Goal: Task Accomplishment & Management: Complete application form

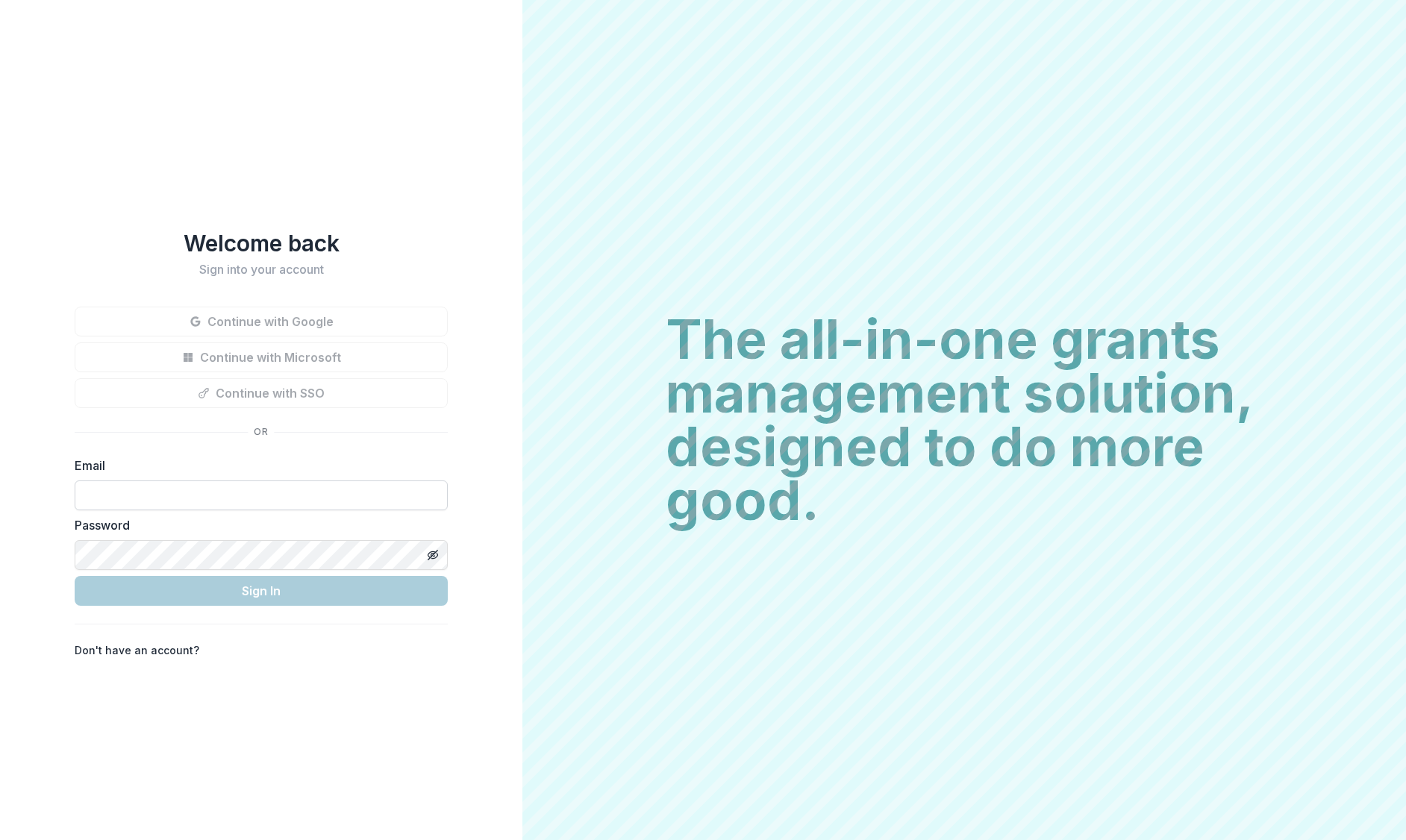
click at [322, 489] on input at bounding box center [261, 496] width 373 height 30
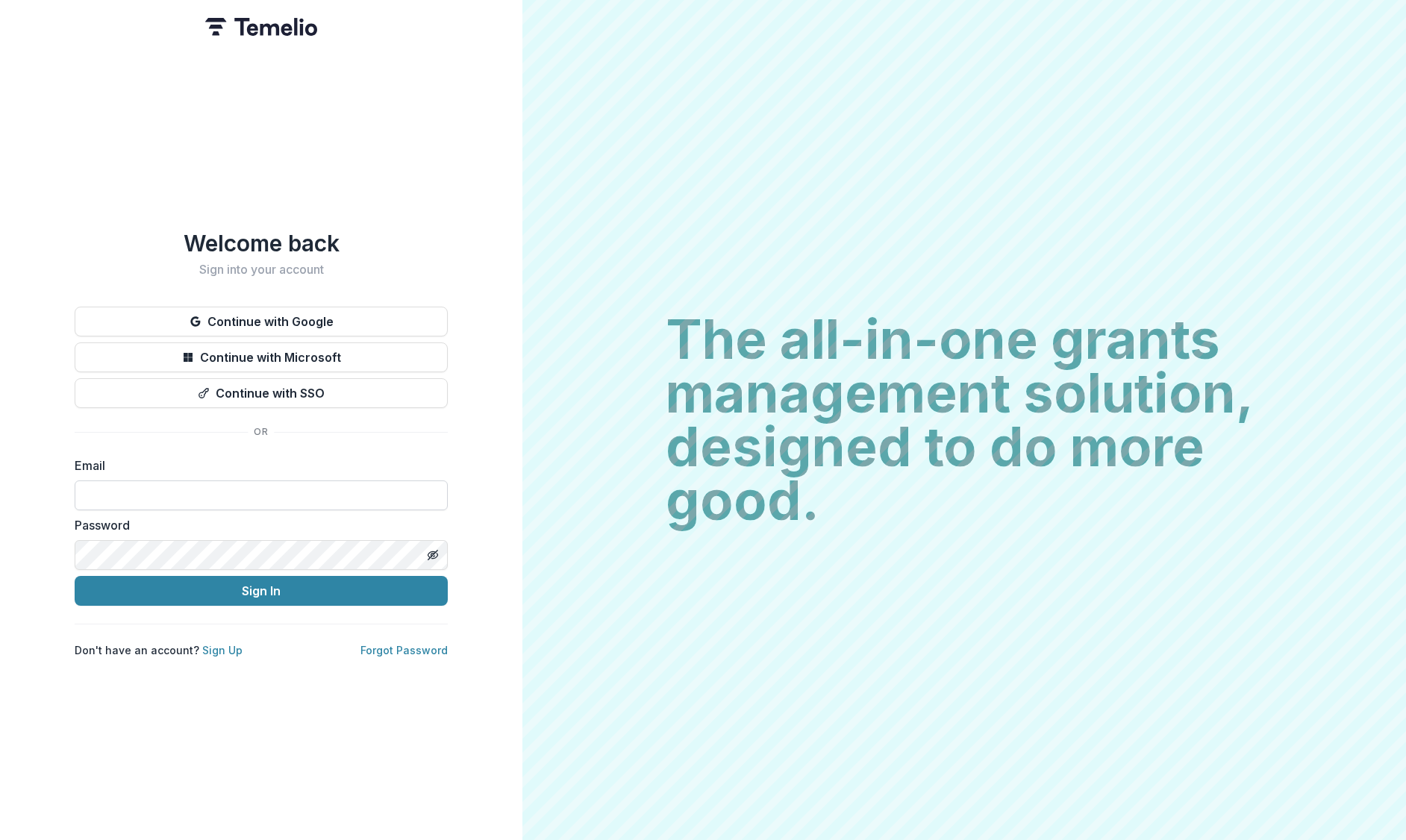
click at [322, 489] on input at bounding box center [261, 496] width 373 height 30
type input "**********"
click at [291, 763] on div "**********" at bounding box center [261, 420] width 522 height 840
click at [308, 316] on button "Continue with Google" at bounding box center [261, 321] width 373 height 30
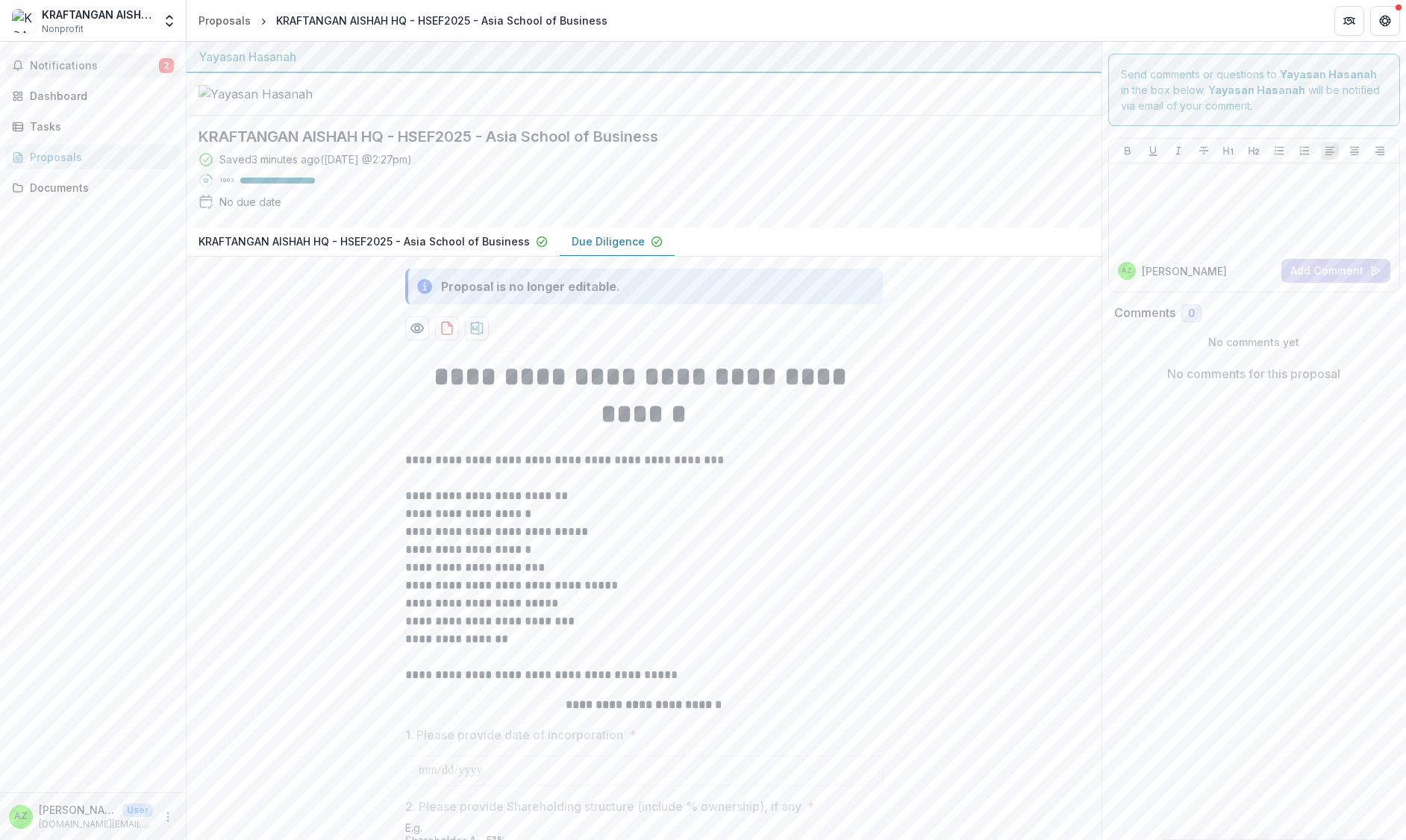
click at [94, 75] on button "Notifications 2" at bounding box center [93, 66] width 173 height 24
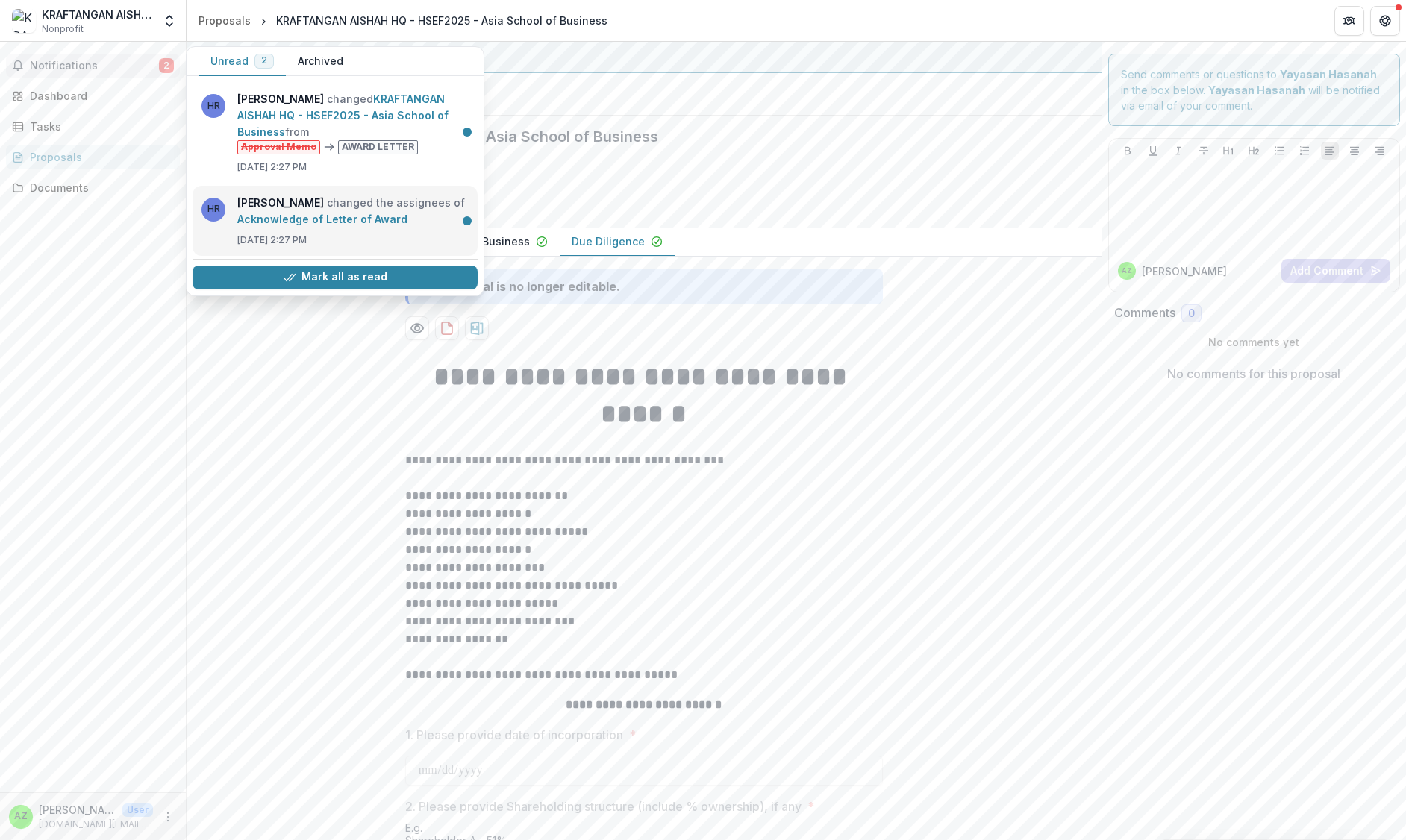
click at [331, 225] on link "Acknowledge of Letter of Award" at bounding box center [322, 219] width 170 height 13
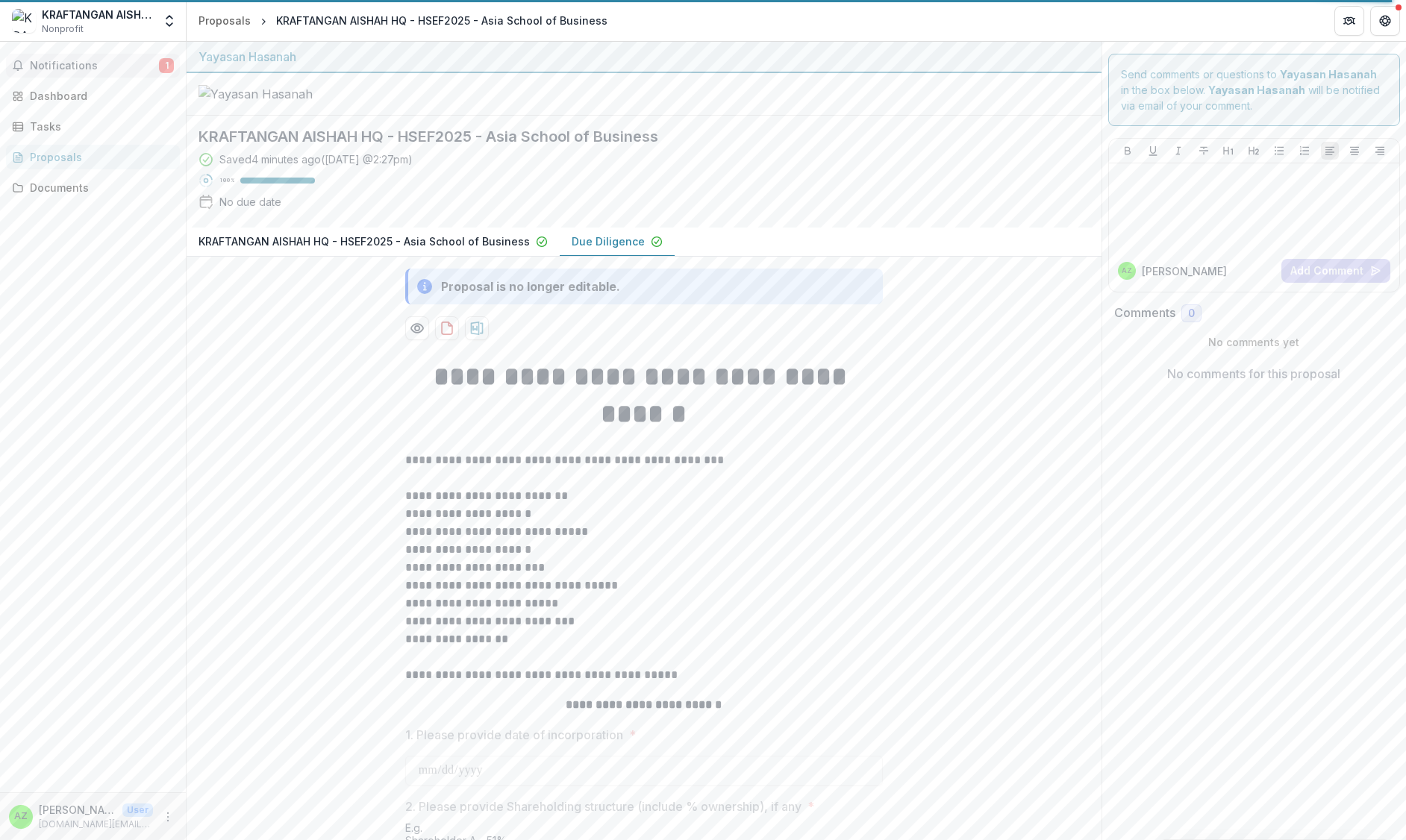
click at [100, 68] on span "Notifications" at bounding box center [94, 66] width 129 height 13
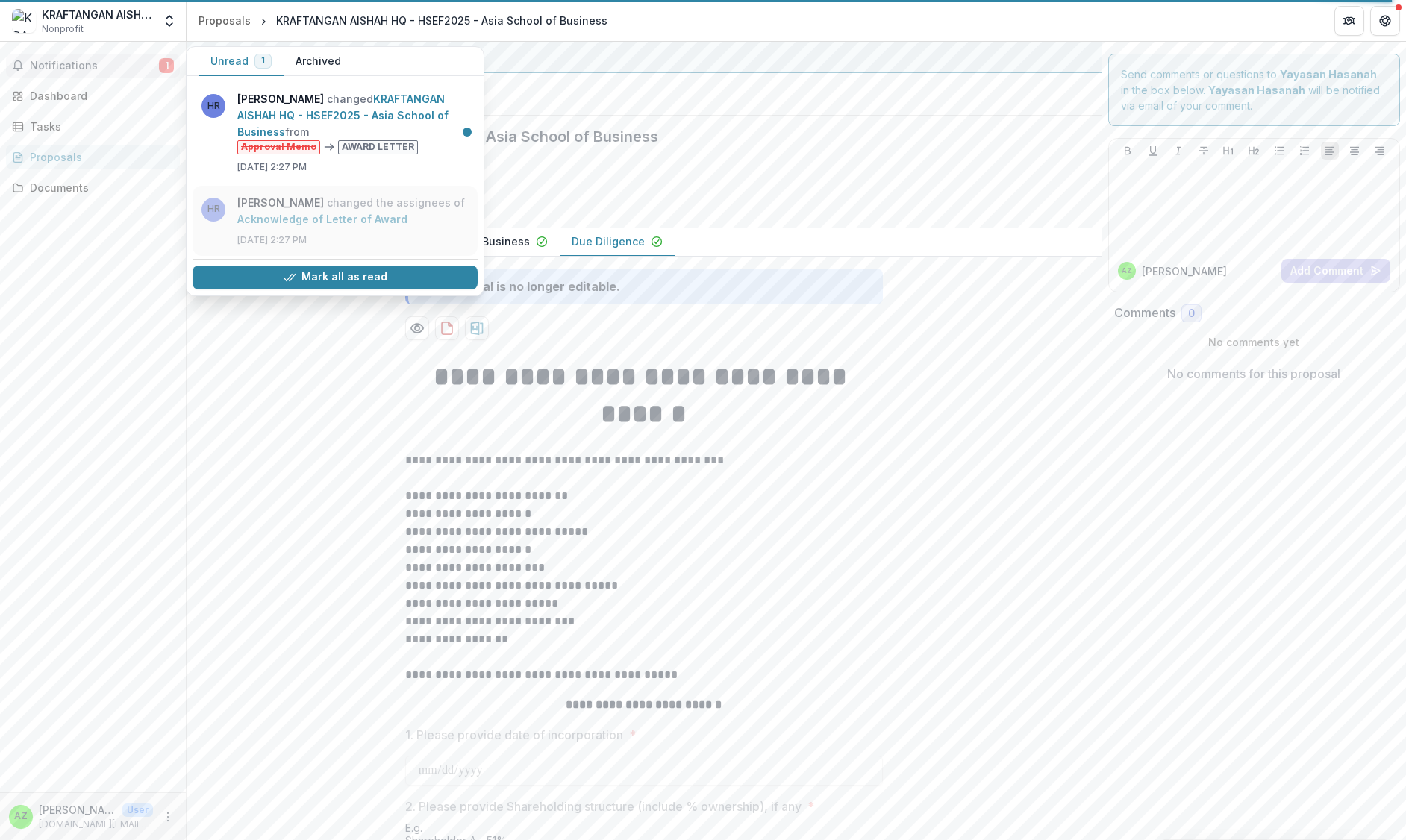
click at [301, 225] on link "Acknowledge of Letter of Award" at bounding box center [322, 219] width 170 height 13
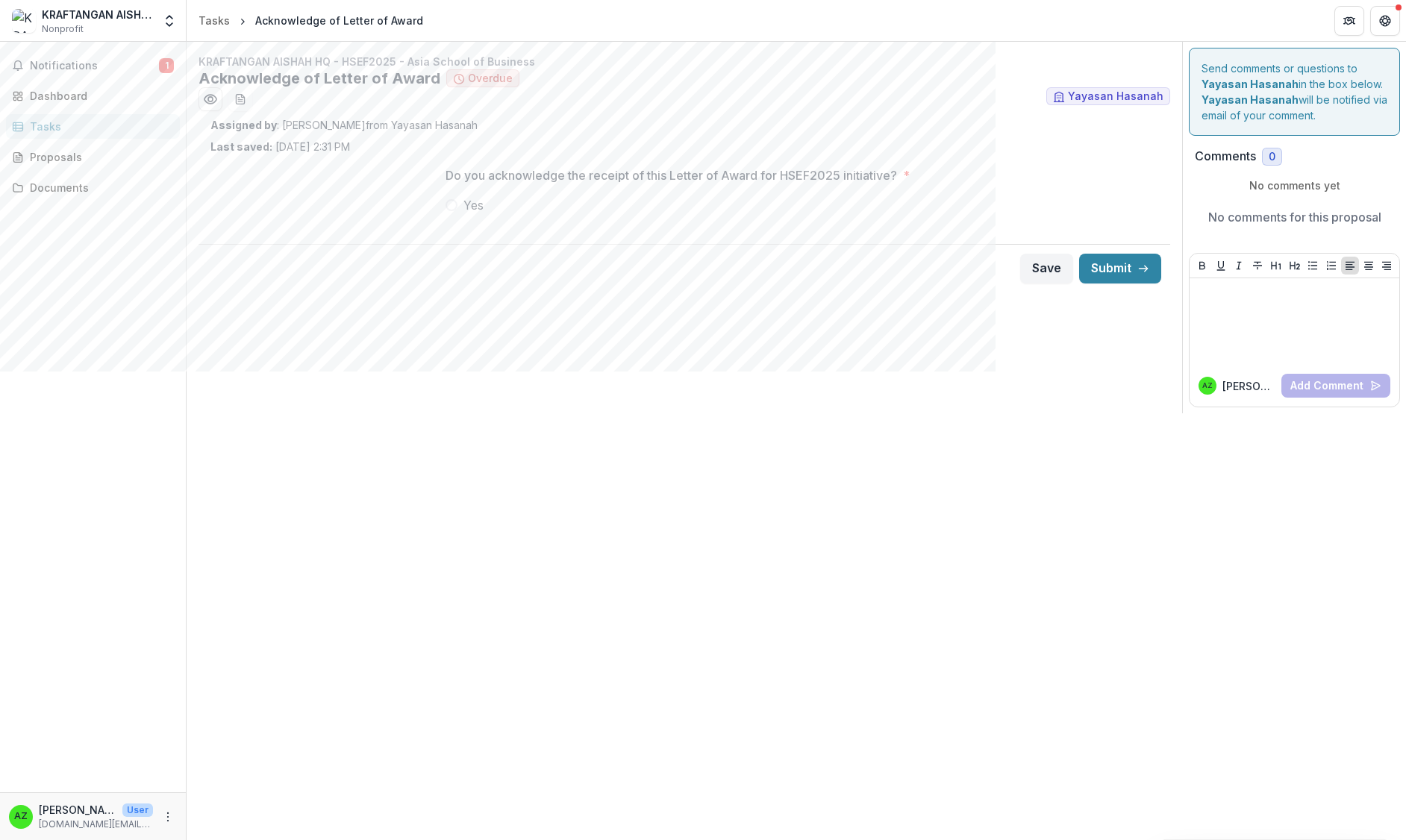
click at [453, 209] on span at bounding box center [452, 205] width 12 height 12
click at [1119, 278] on button "Submit" at bounding box center [1120, 268] width 82 height 30
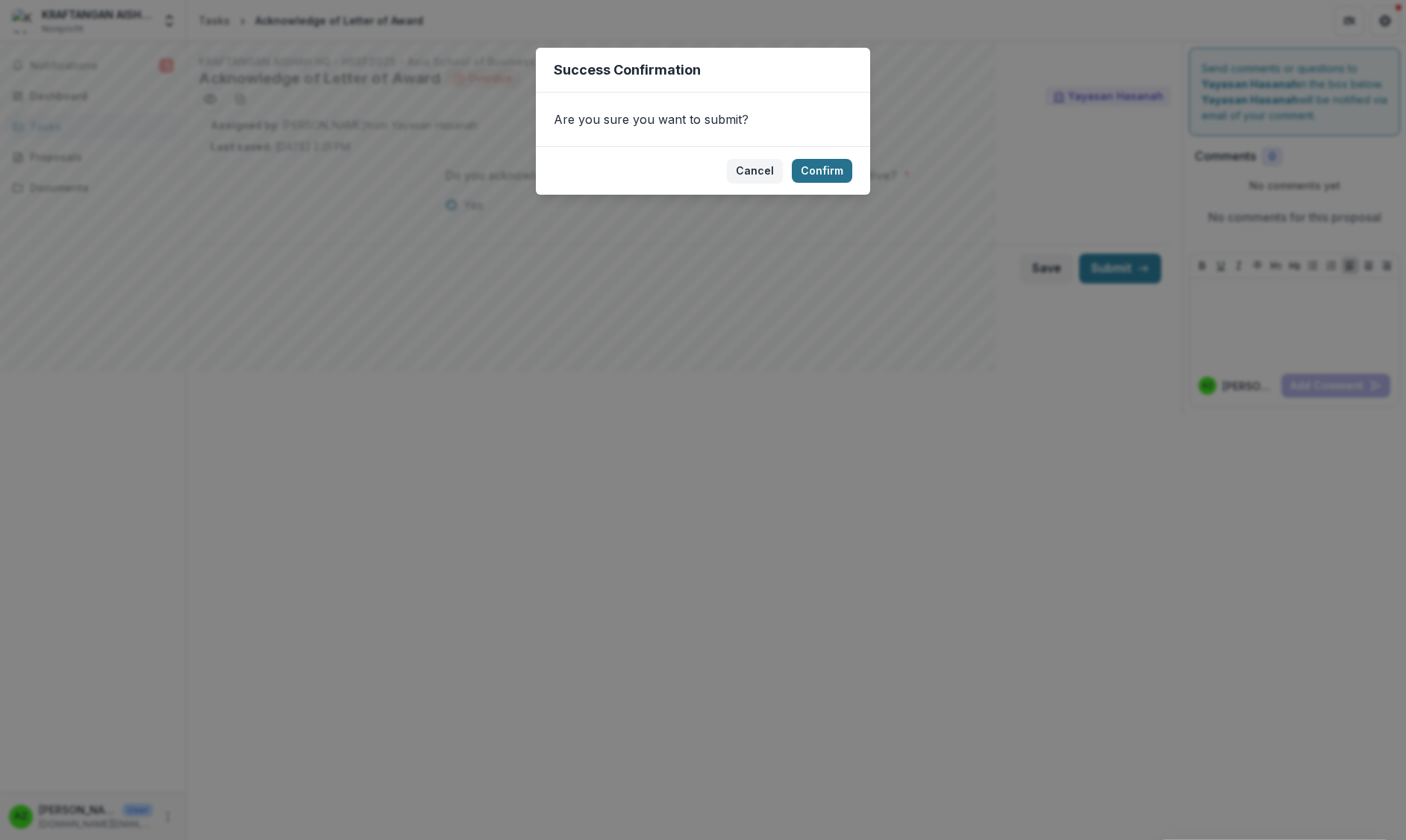
click at [818, 170] on button "Confirm" at bounding box center [822, 171] width 60 height 24
